Goal: Information Seeking & Learning: Learn about a topic

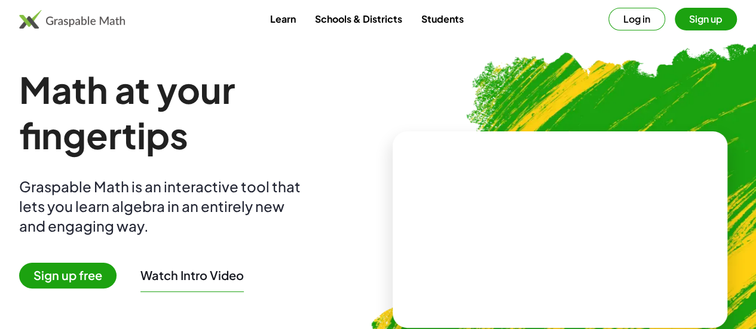
click at [702, 19] on button "Sign up" at bounding box center [706, 19] width 62 height 23
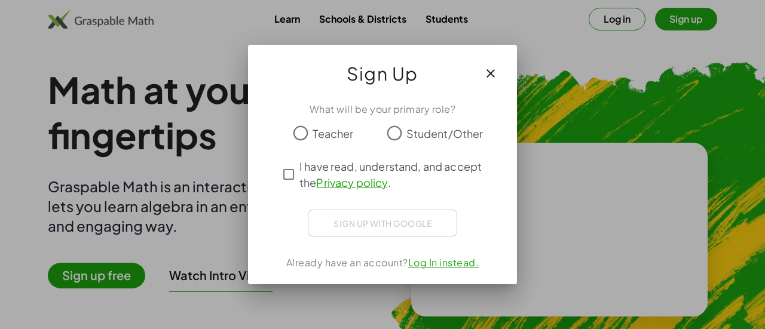
click at [413, 133] on span "Student/Other" at bounding box center [445, 134] width 77 height 16
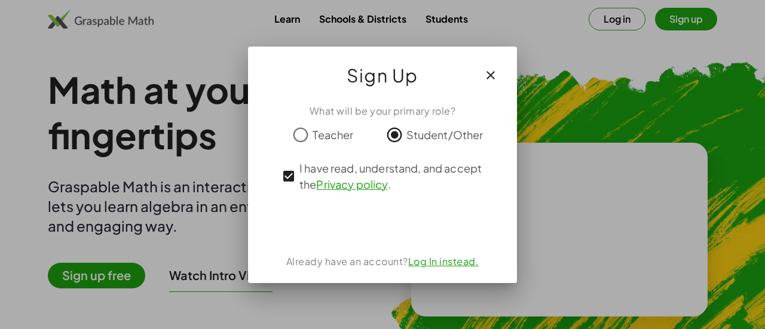
click at [502, 68] on button "button" at bounding box center [490, 75] width 29 height 29
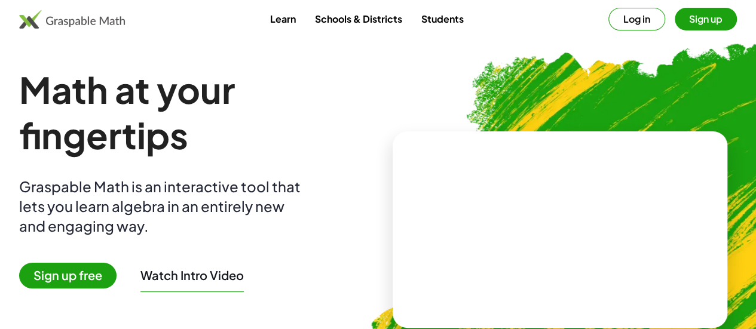
click at [576, 203] on video at bounding box center [559, 230] width 179 height 90
click at [540, 240] on div at bounding box center [562, 217] width 105 height 44
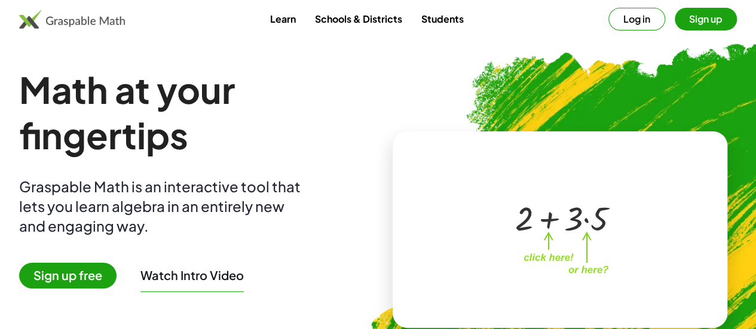
click at [540, 240] on div at bounding box center [562, 217] width 105 height 44
click at [288, 28] on link "Learn" at bounding box center [282, 19] width 45 height 22
